Goal: Check status: Check status

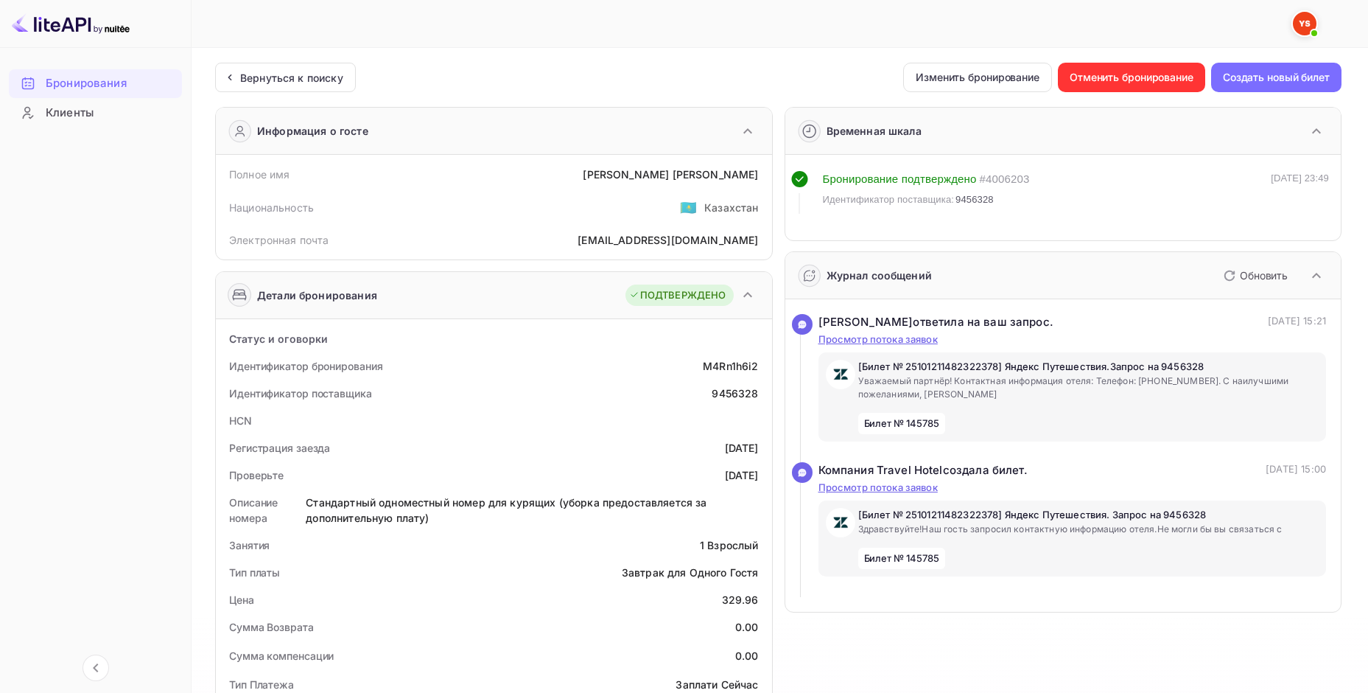
click at [287, 52] on div "Несохраненные изменения Ticket Affiliate URL [URL][DOMAIN_NAME] Business partne…" at bounding box center [771, 650] width 1159 height 1204
click at [287, 72] on ya-tr-span "Вернуться к поиску" at bounding box center [291, 77] width 103 height 13
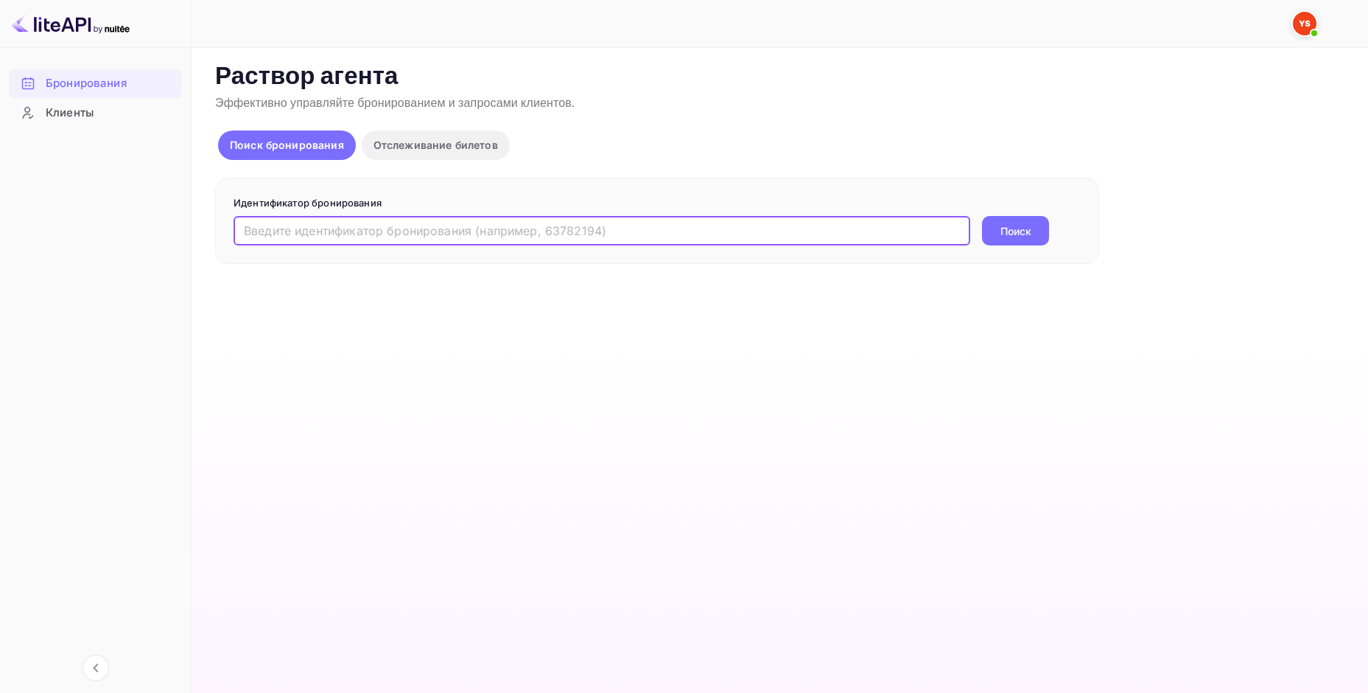
paste input "9439766"
type input "9439766"
click at [1004, 228] on ya-tr-span "Поиск" at bounding box center [1016, 230] width 31 height 15
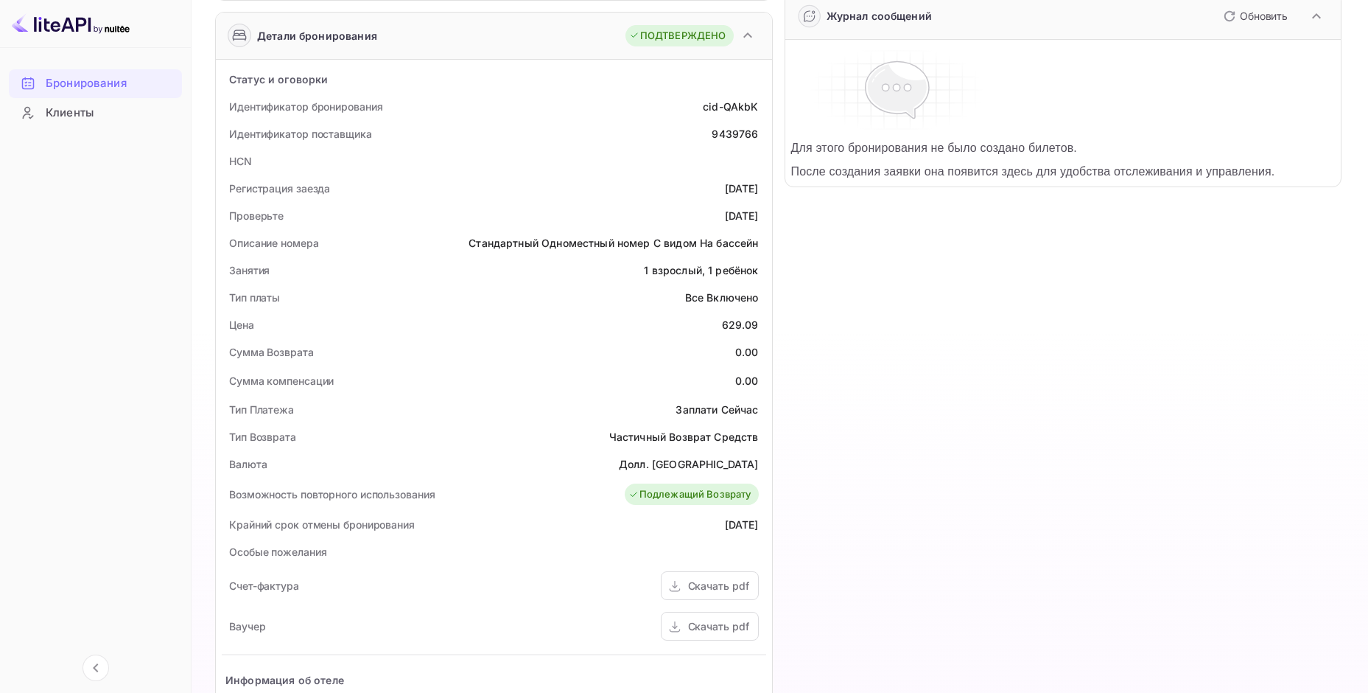
scroll to position [295, 0]
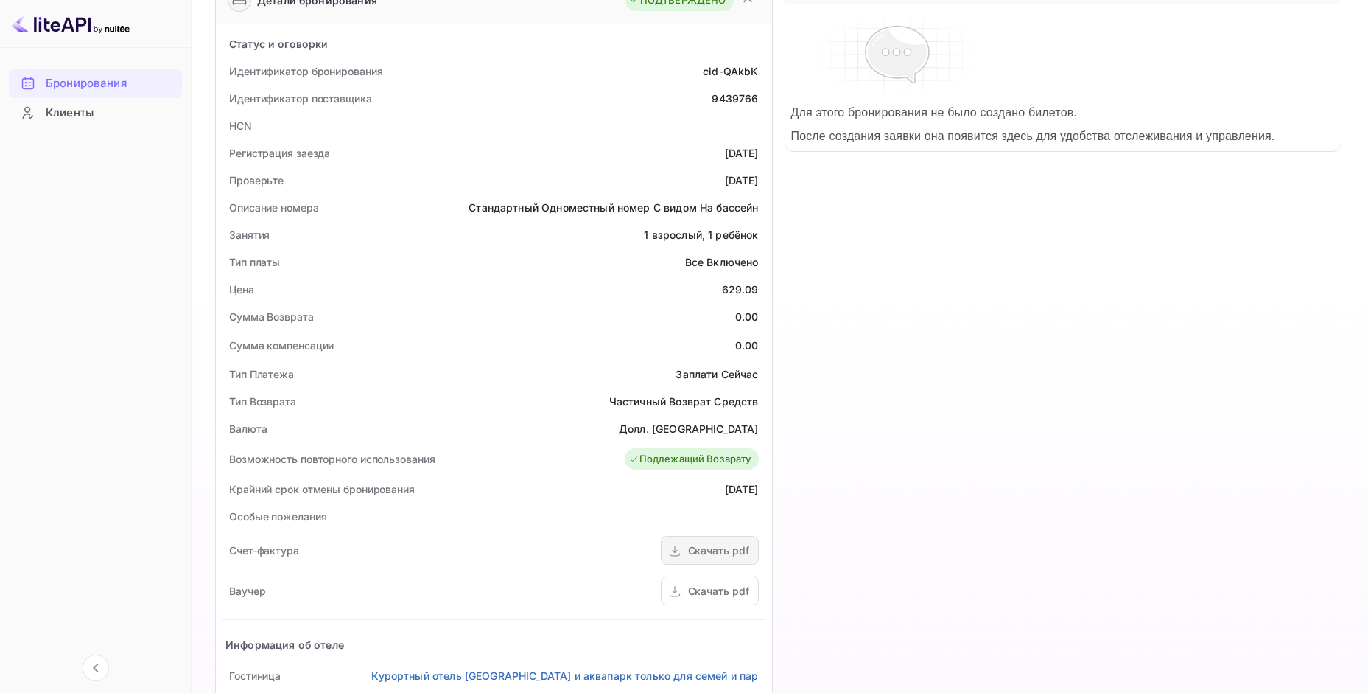
click at [686, 546] on div "Скачать pdf" at bounding box center [710, 550] width 98 height 29
click at [696, 592] on div "Скачать pdf" at bounding box center [718, 590] width 61 height 15
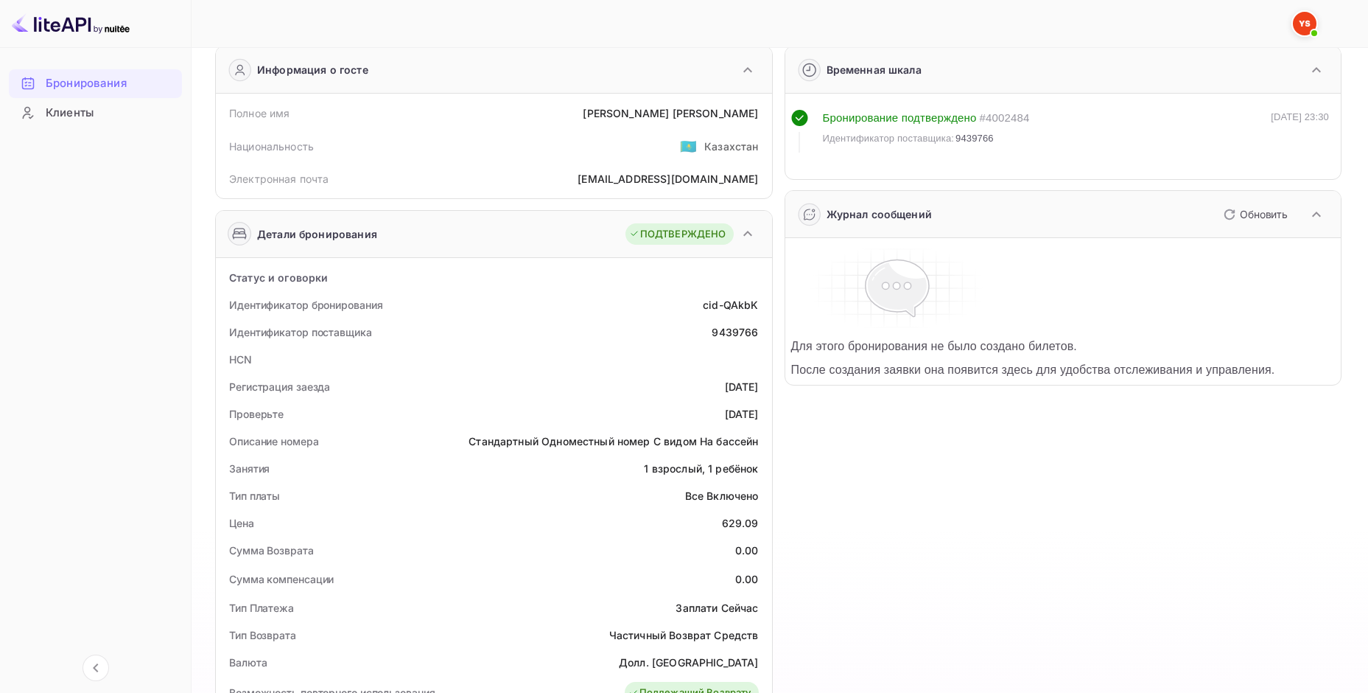
scroll to position [0, 0]
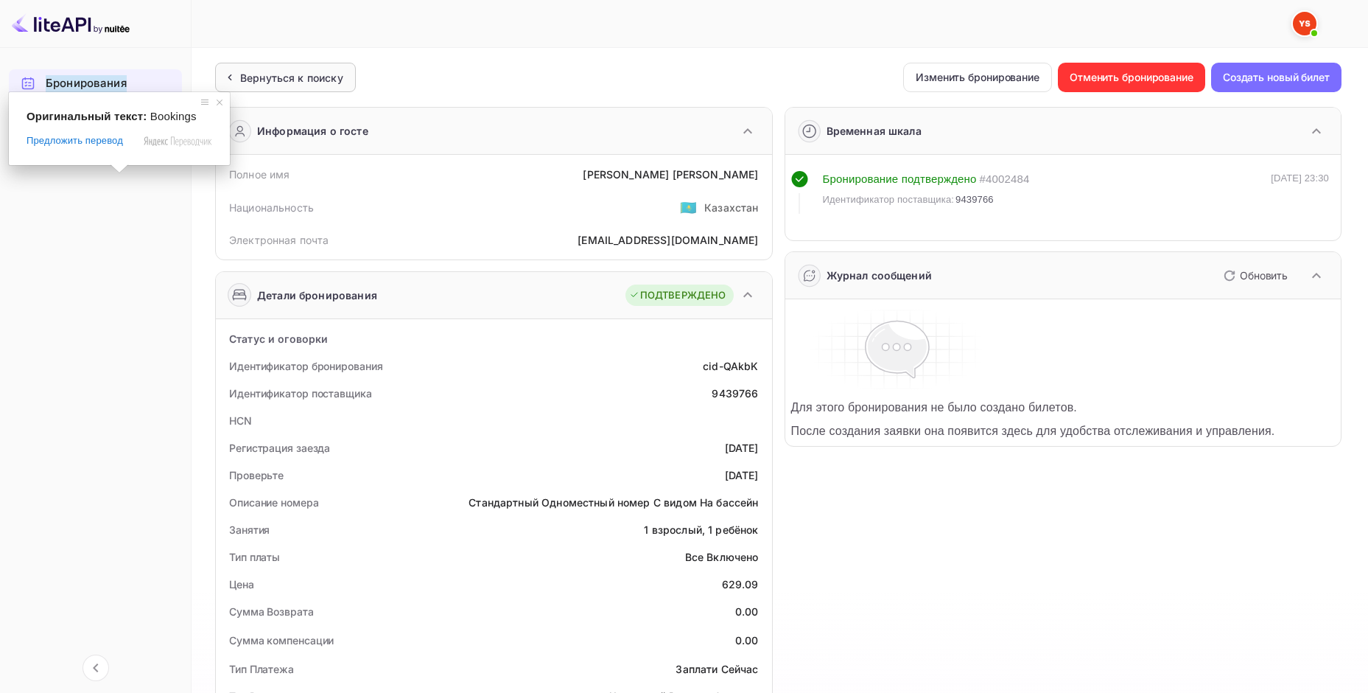
click at [252, 75] on ya-tr-span "Вернуться к поиску" at bounding box center [291, 77] width 103 height 13
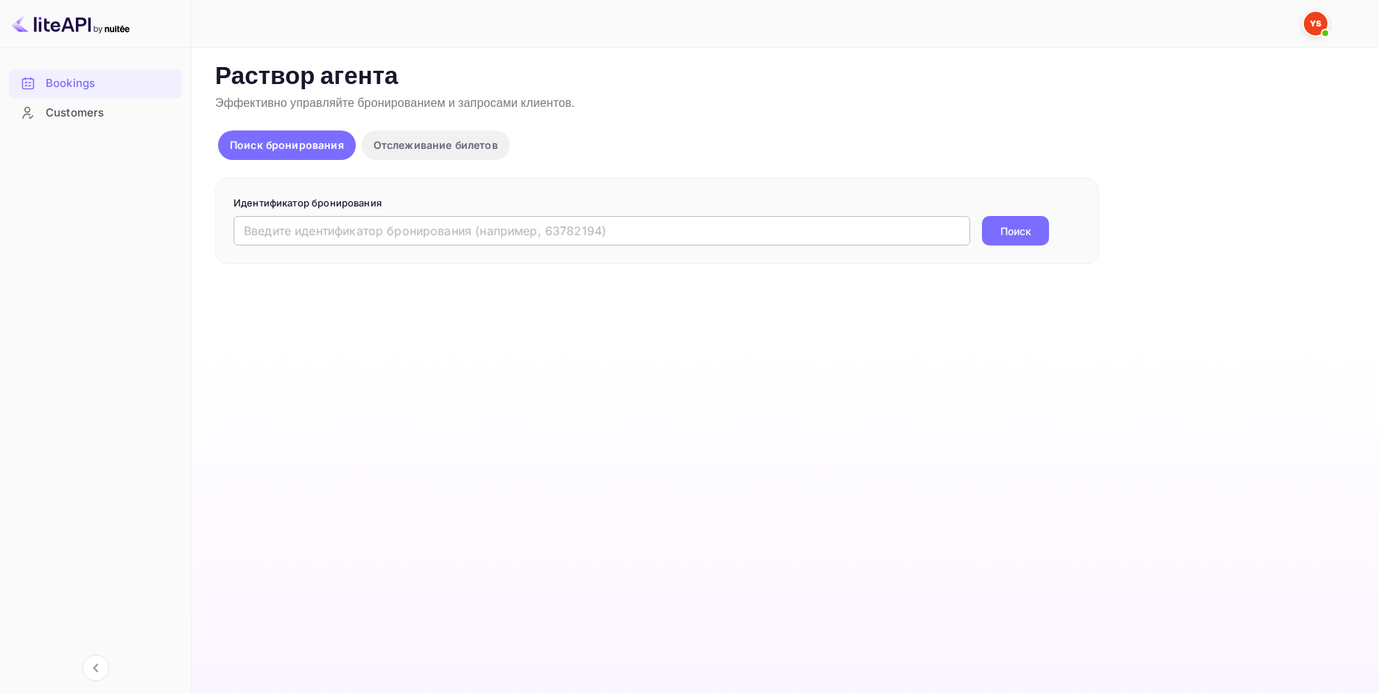
click at [321, 234] on input "text" at bounding box center [602, 230] width 737 height 29
paste input "9485071"
type input "9485071"
click at [1012, 239] on button "Поиск" at bounding box center [1015, 230] width 67 height 29
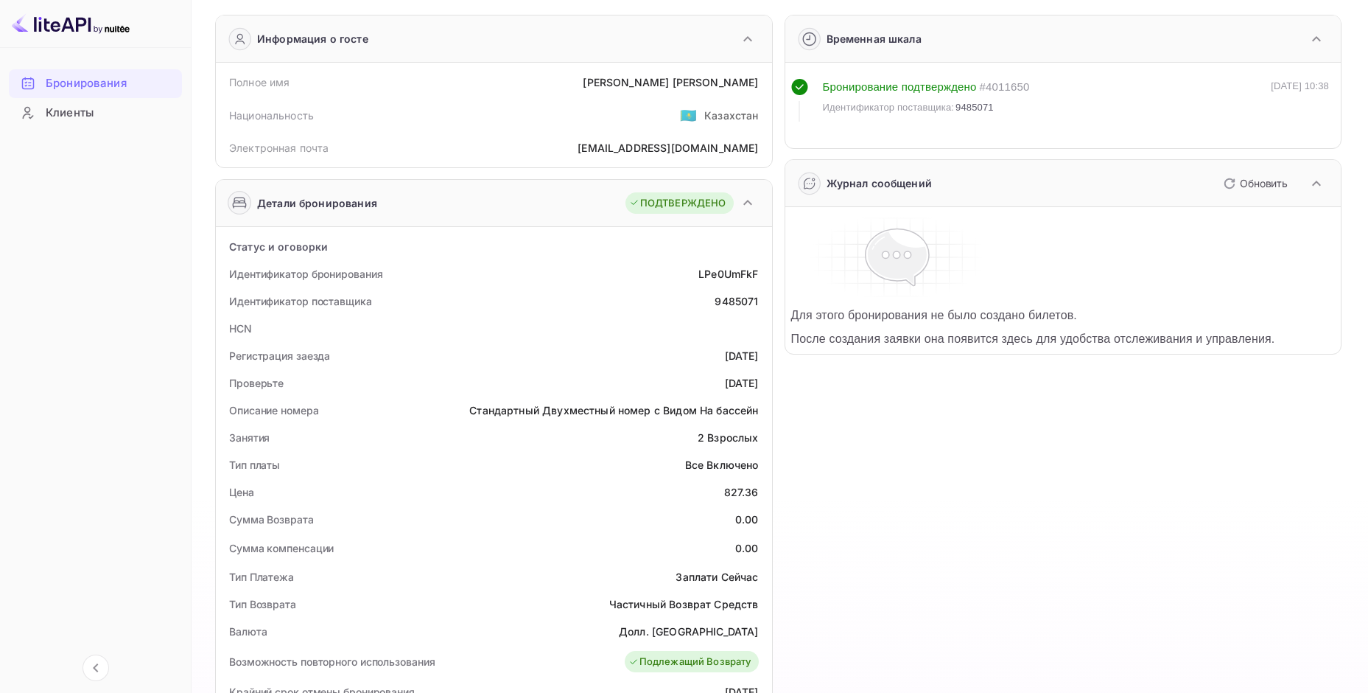
scroll to position [442, 0]
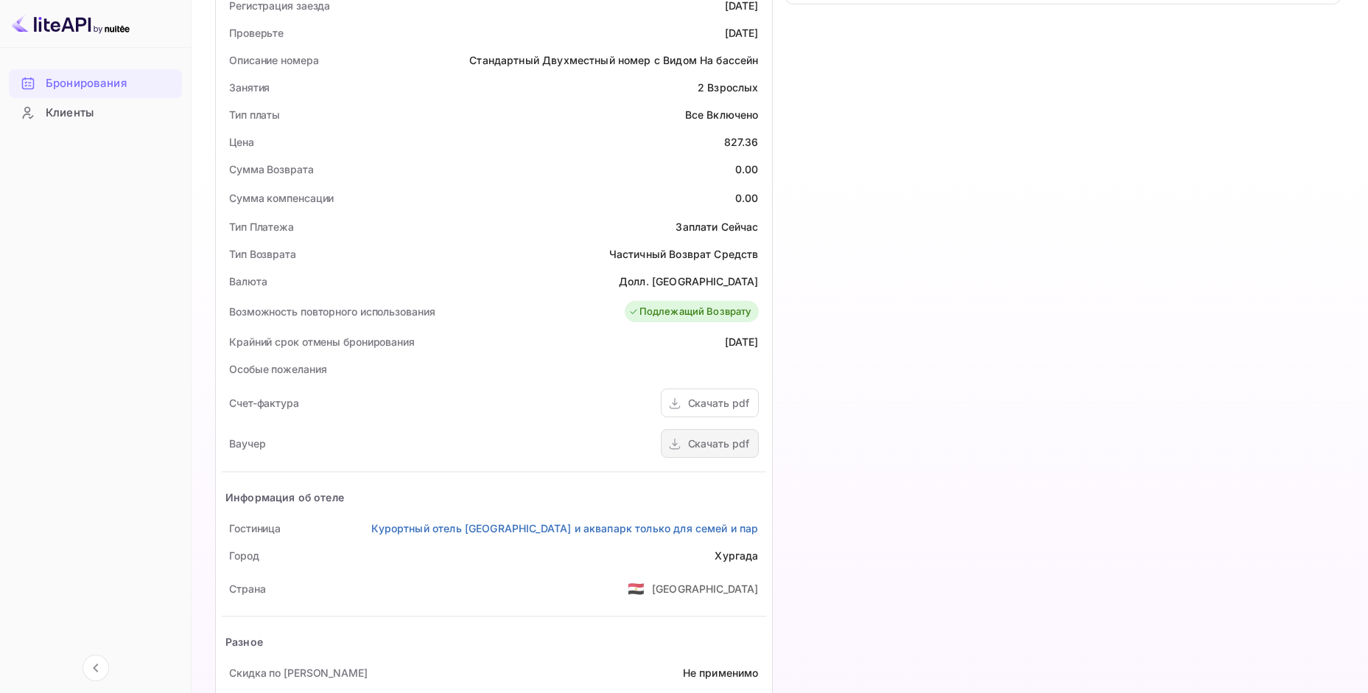
click at [702, 449] on ya-tr-span "Скачать pdf" at bounding box center [718, 443] width 61 height 13
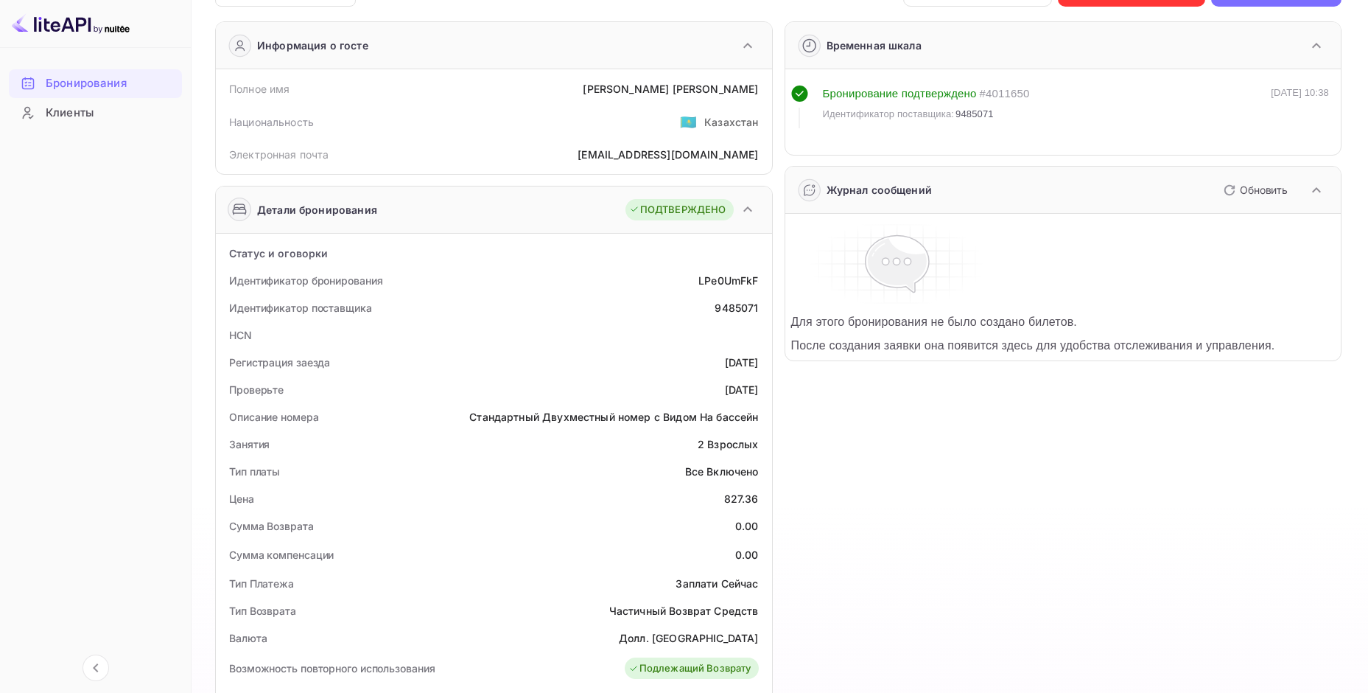
scroll to position [0, 0]
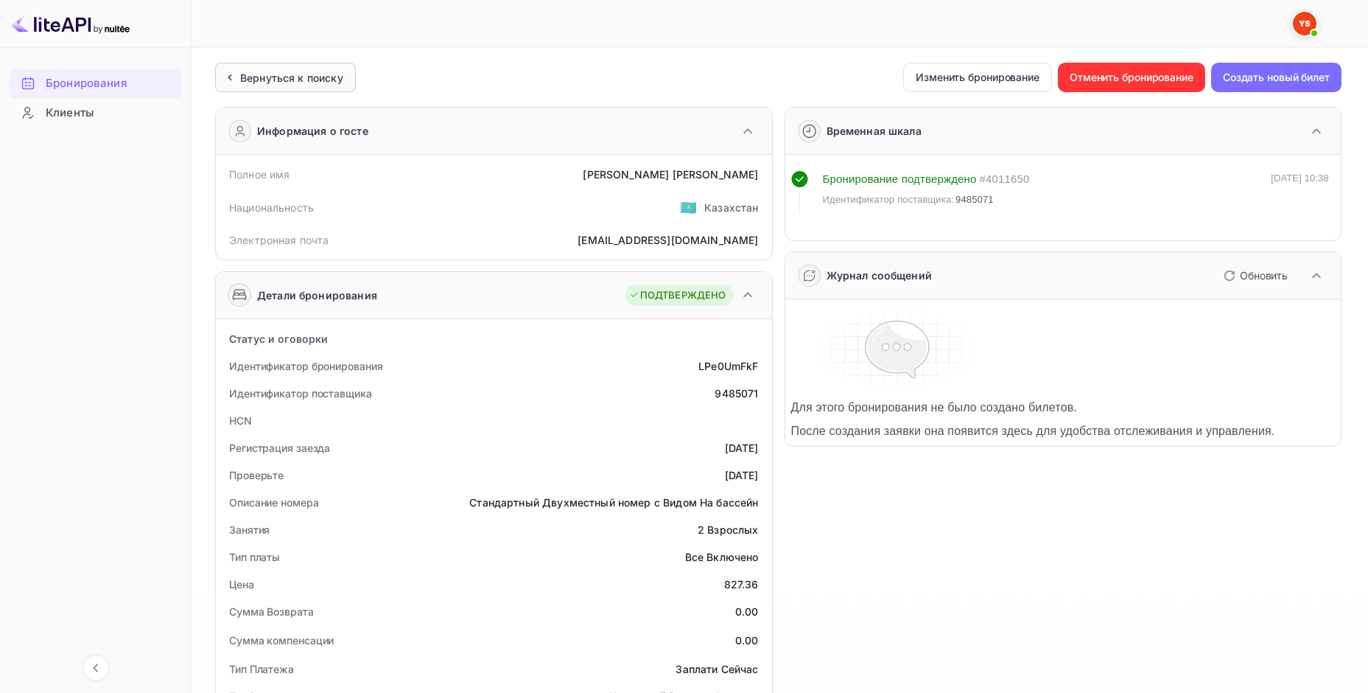
click at [276, 88] on div "Вернуться к поиску" at bounding box center [285, 77] width 141 height 29
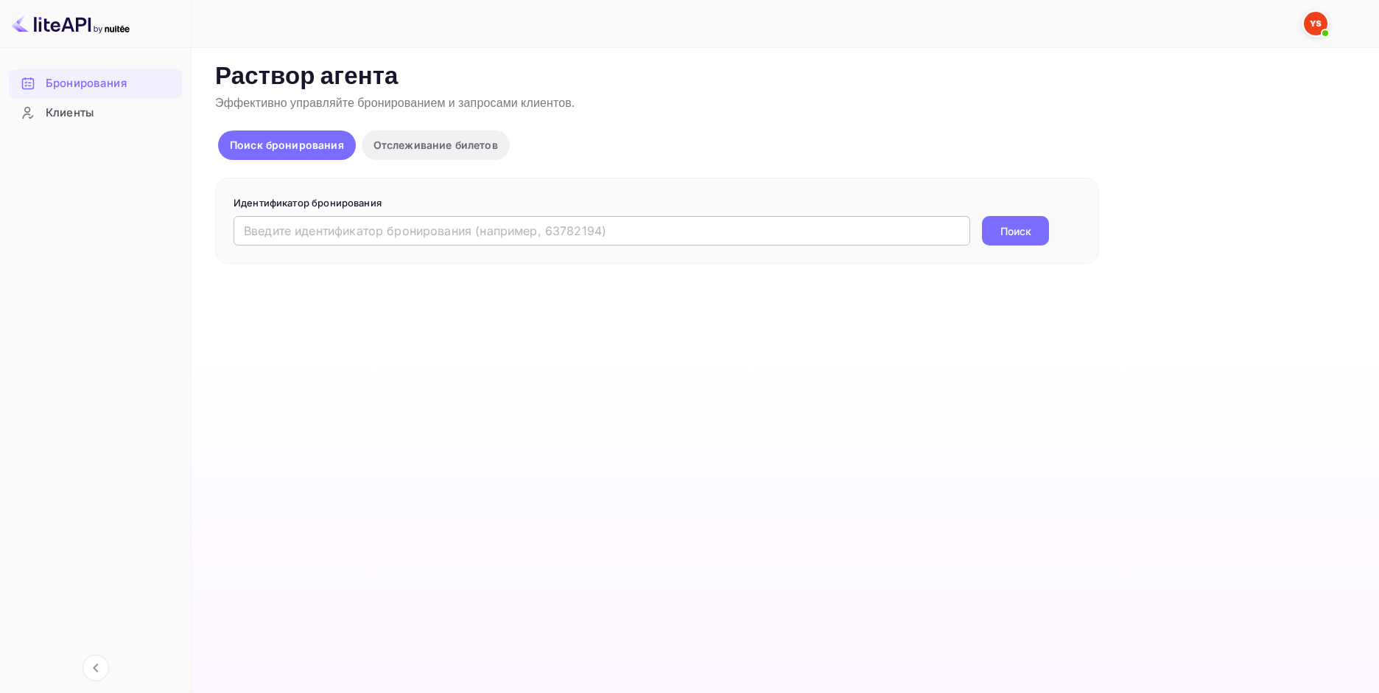
drag, startPoint x: 464, startPoint y: 218, endPoint x: 462, endPoint y: 225, distance: 7.7
click at [463, 221] on input "text" at bounding box center [602, 230] width 737 height 29
paste input "9099812"
type input "9099812"
click at [1008, 240] on button "Поиск" at bounding box center [1015, 230] width 67 height 29
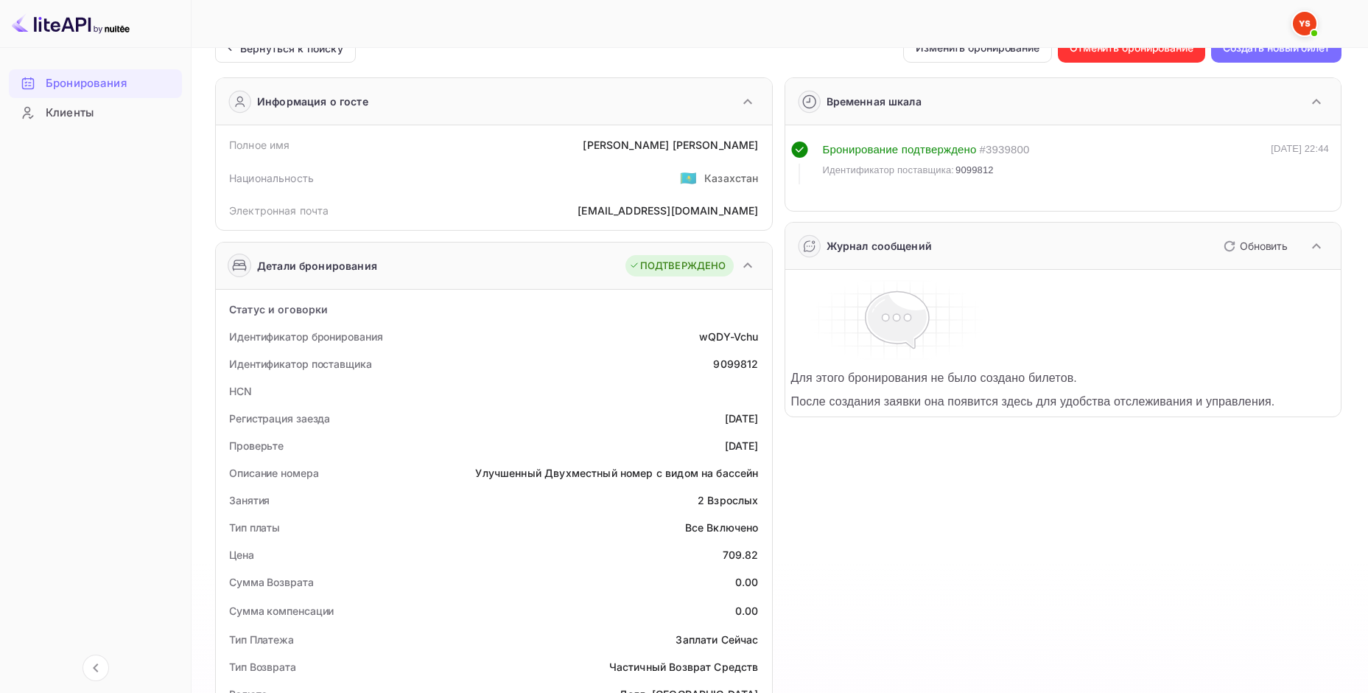
scroll to position [368, 0]
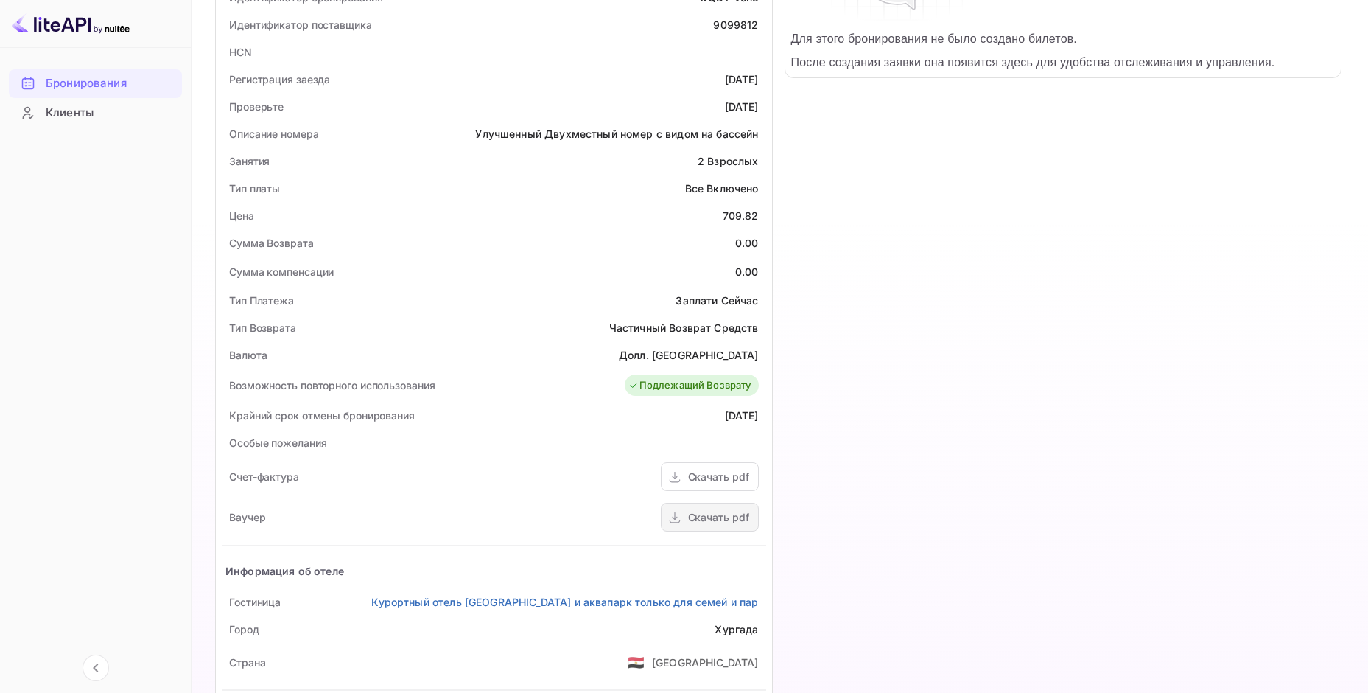
click at [679, 514] on icon at bounding box center [675, 517] width 15 height 15
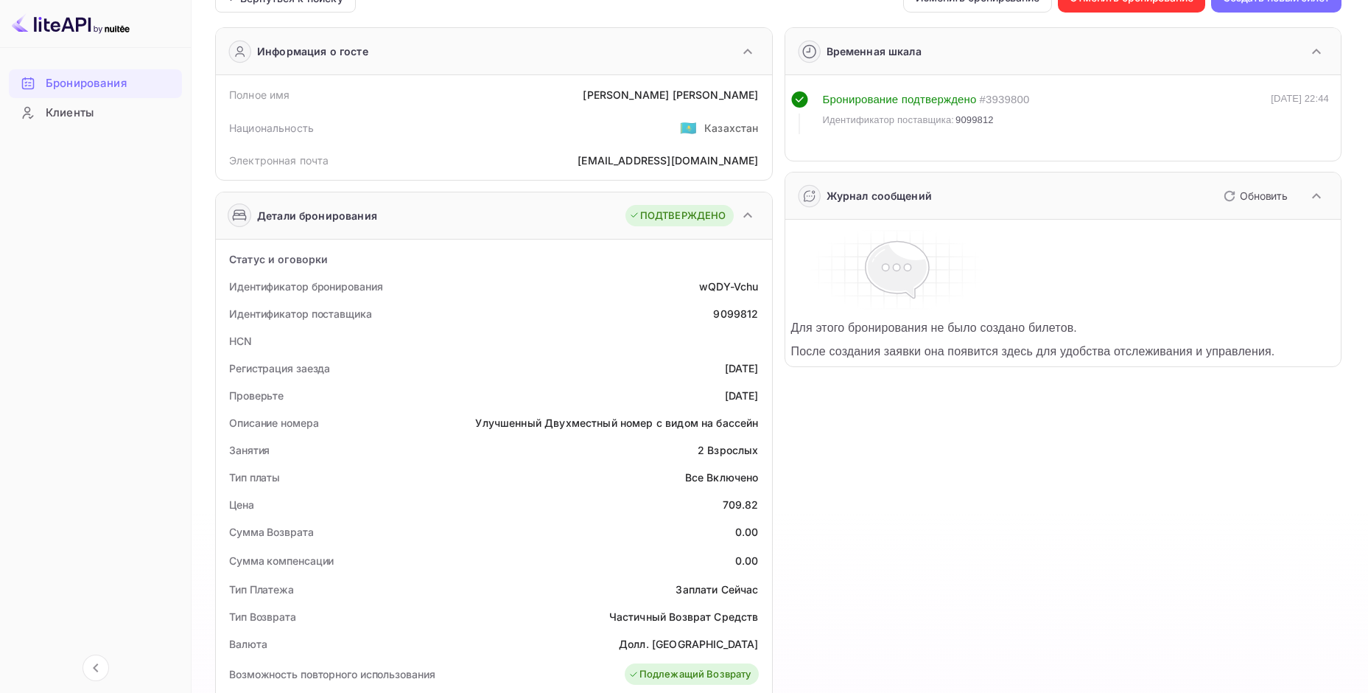
scroll to position [0, 0]
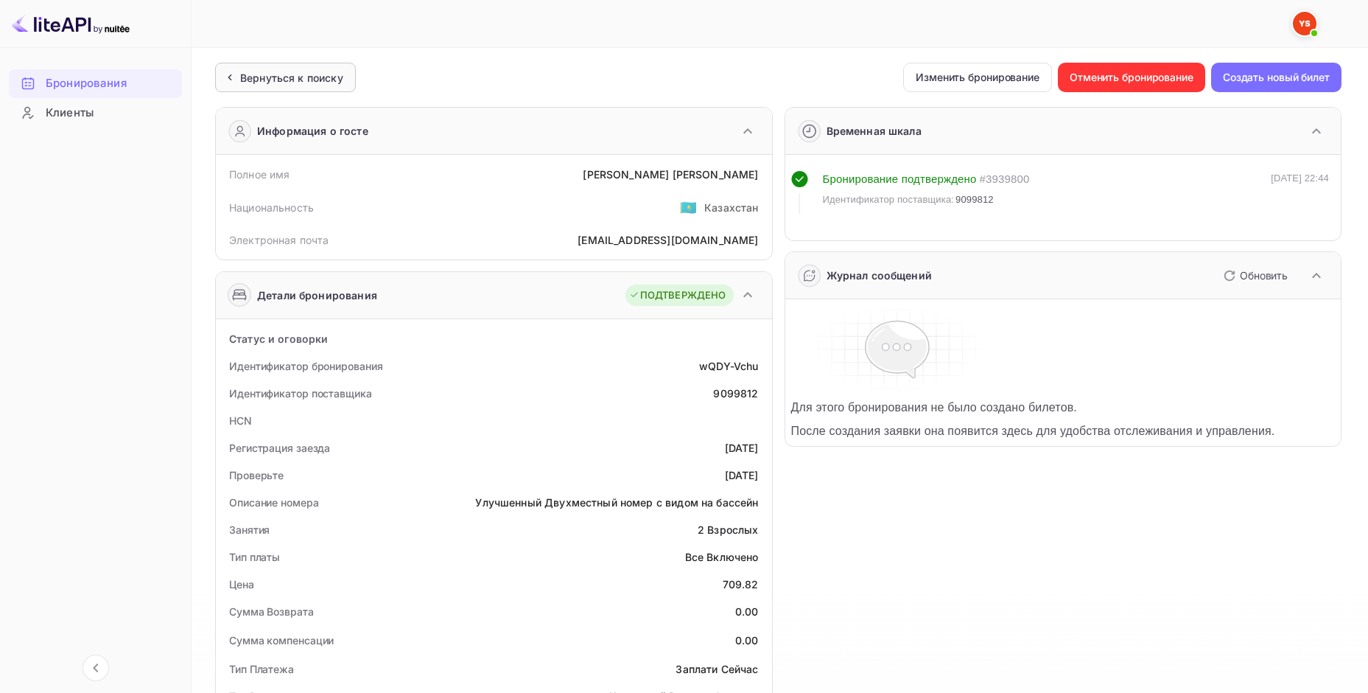
click at [262, 65] on div "Вернуться к поиску" at bounding box center [285, 77] width 141 height 29
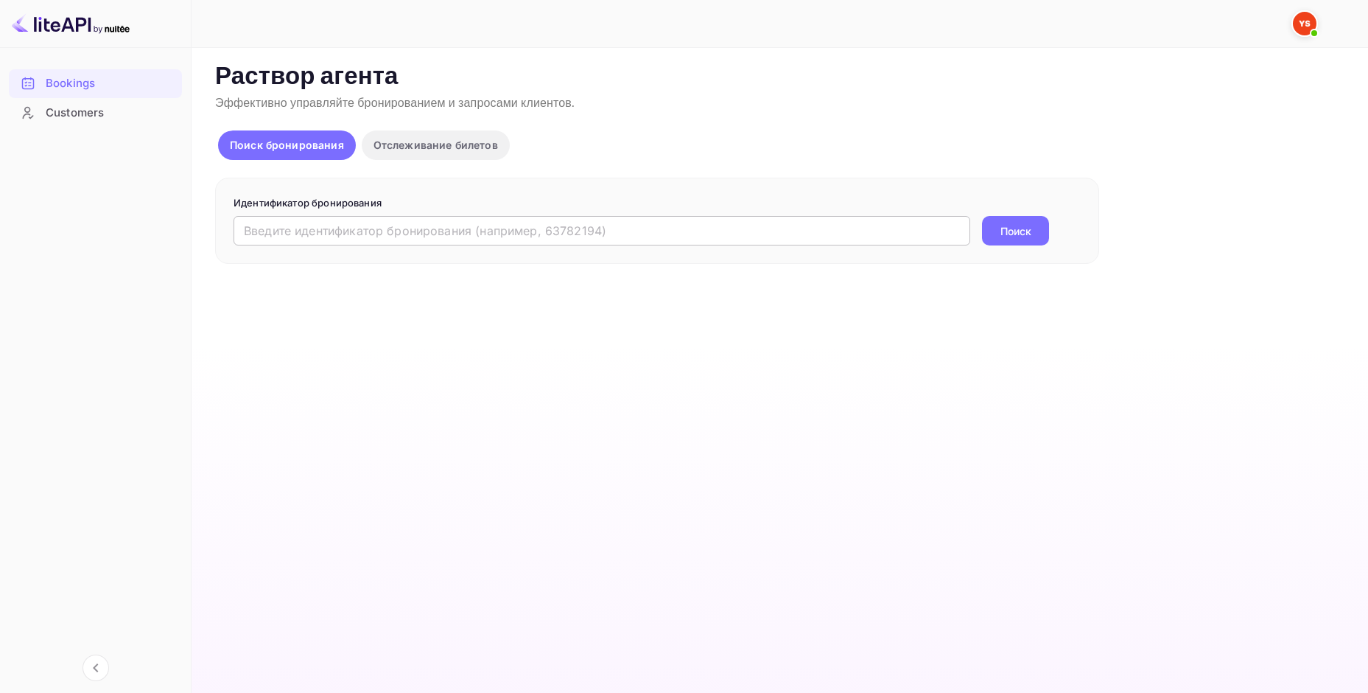
click at [323, 235] on input "text" at bounding box center [602, 230] width 737 height 29
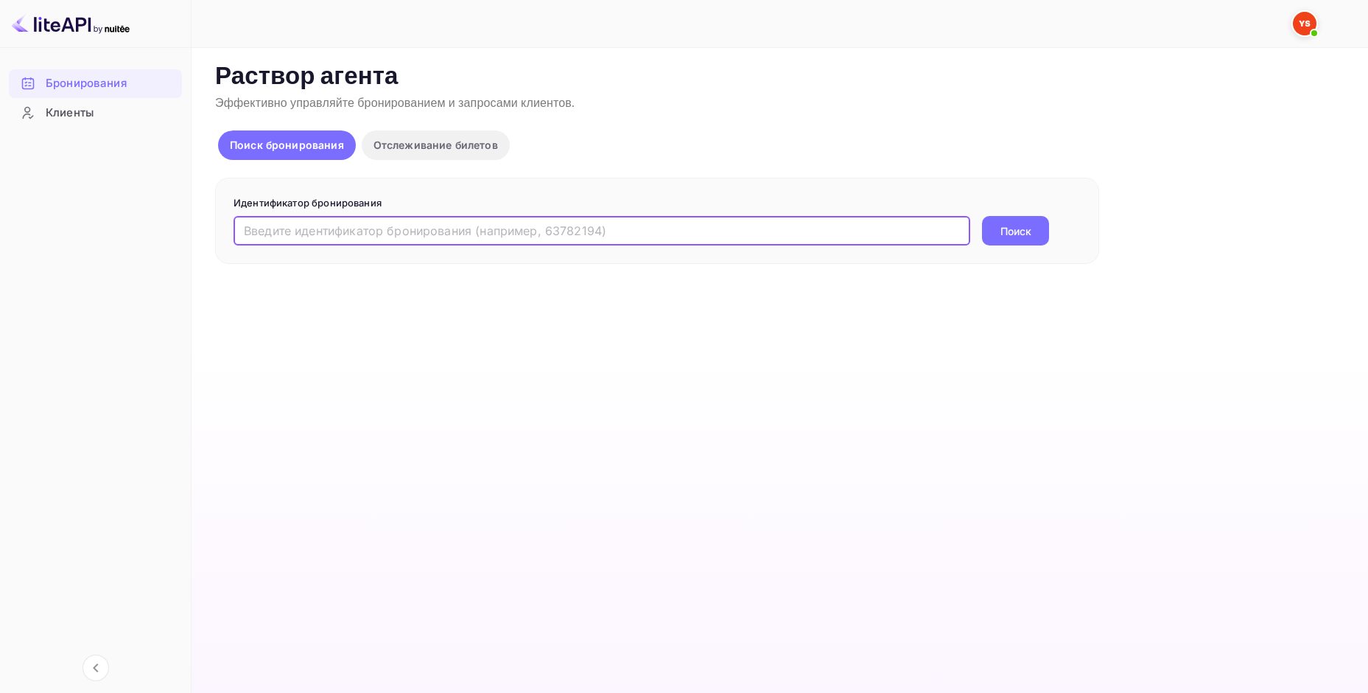
paste input "9439846"
type input "9439846"
click at [982, 216] on button "Поиск" at bounding box center [1015, 230] width 67 height 29
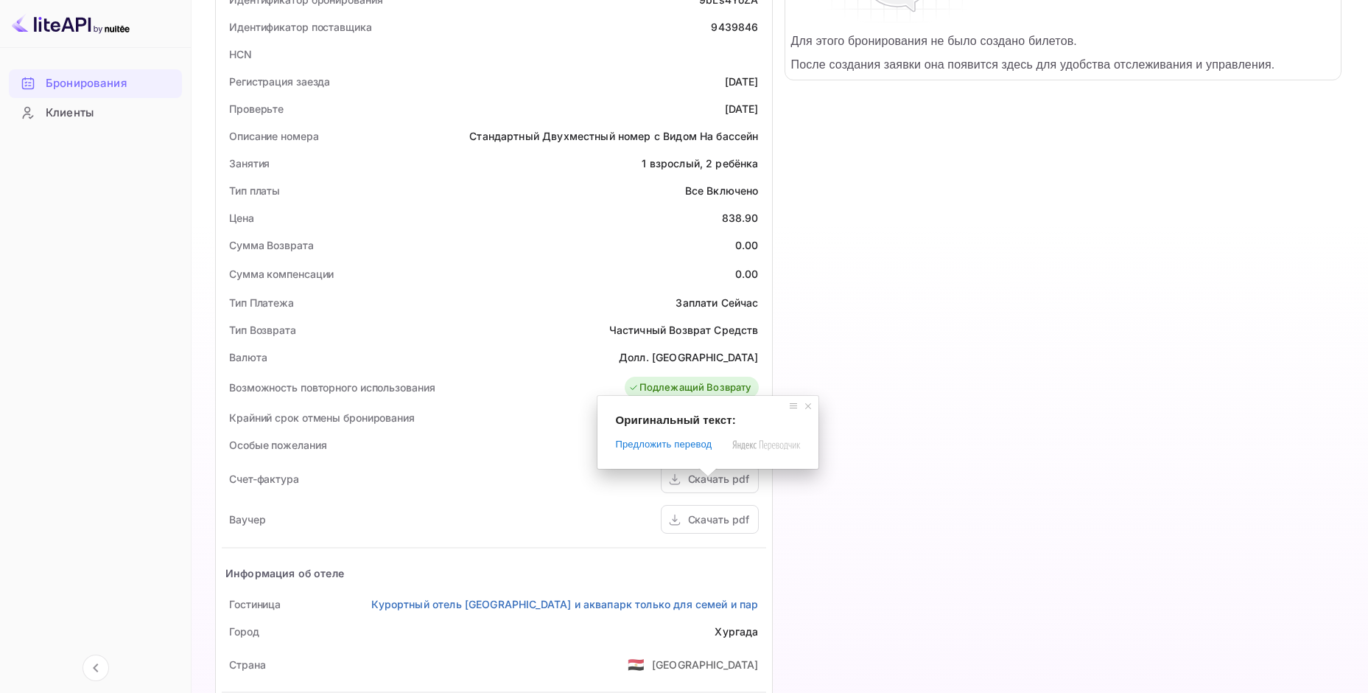
scroll to position [368, 0]
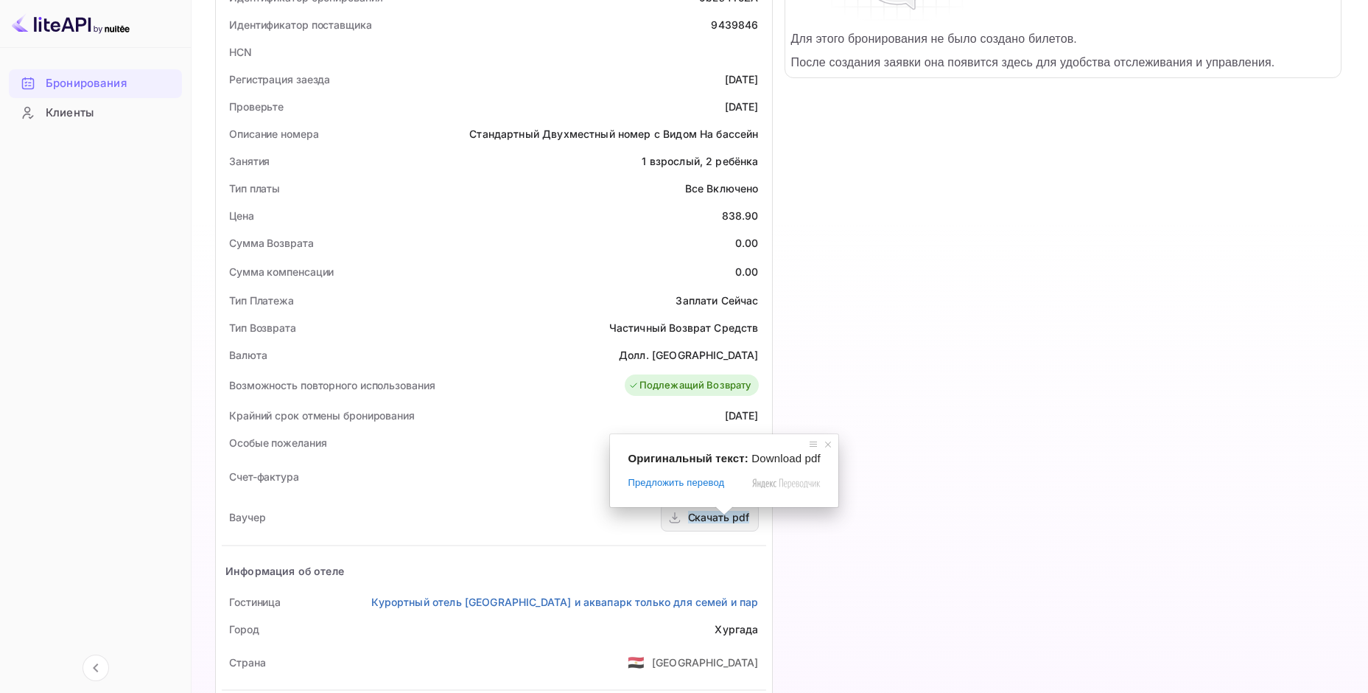
click at [724, 515] on span at bounding box center [724, 510] width 19 height 9
click at [671, 520] on icon at bounding box center [675, 517] width 15 height 15
